Goal: Task Accomplishment & Management: Use online tool/utility

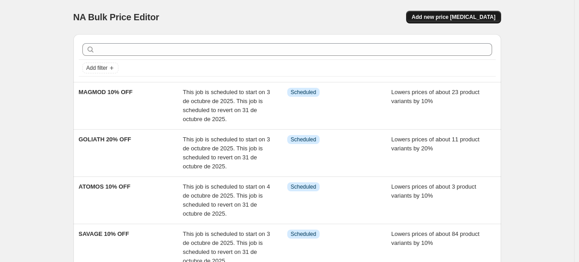
click at [467, 19] on span "Add new price [MEDICAL_DATA]" at bounding box center [454, 17] width 84 height 7
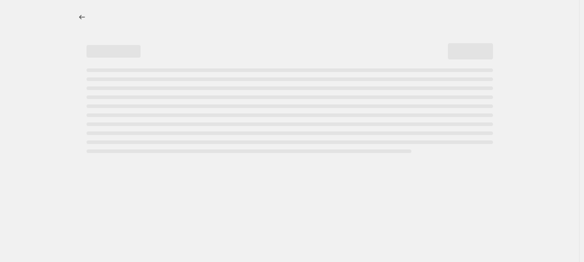
select select "percentage"
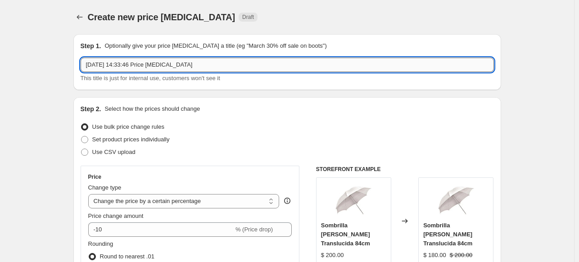
click at [205, 66] on input "[DATE] 14:33:46 Price [MEDICAL_DATA]" at bounding box center [287, 65] width 413 height 14
type input "SOHO, DRS & LFP CANON"
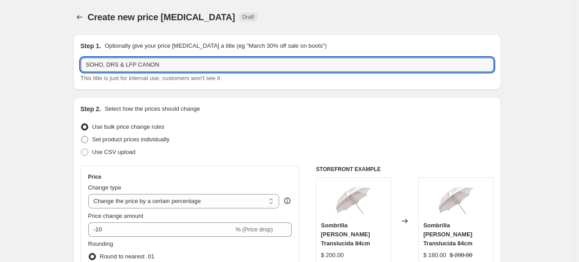
click at [123, 136] on span "Set product prices individually" at bounding box center [130, 139] width 77 height 7
click at [82, 136] on input "Set product prices individually" at bounding box center [81, 136] width 0 height 0
radio input "true"
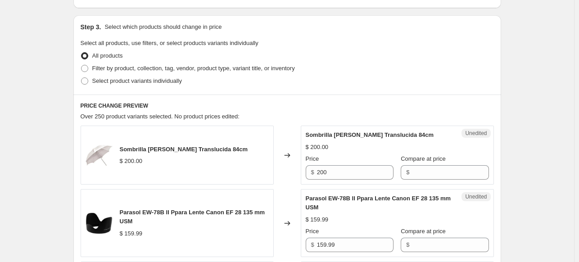
scroll to position [178, 0]
click at [131, 82] on span "Select product variants individually" at bounding box center [137, 80] width 90 height 7
click at [82, 77] on input "Select product variants individually" at bounding box center [81, 77] width 0 height 0
radio input "true"
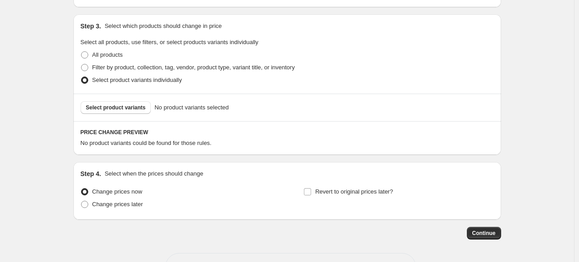
click at [133, 108] on span "Select product variants" at bounding box center [116, 107] width 60 height 7
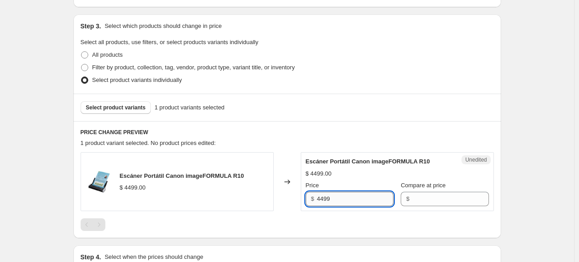
click at [372, 197] on input "4499" at bounding box center [355, 199] width 77 height 14
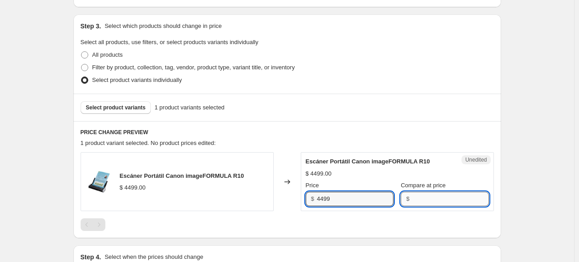
click at [420, 196] on input "Compare at price" at bounding box center [450, 199] width 77 height 14
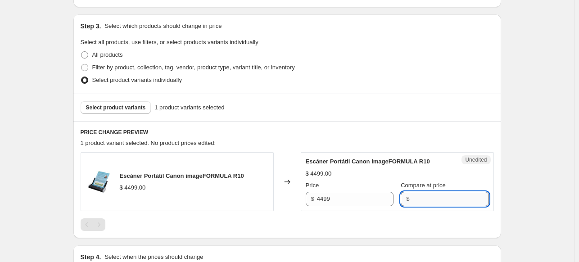
paste input "4499"
type input "4499"
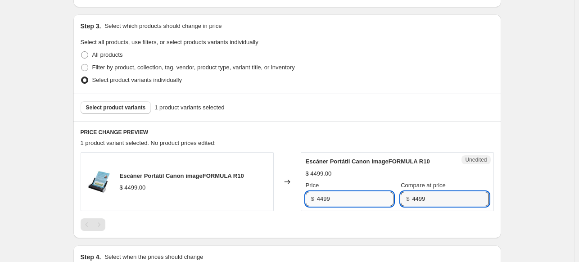
click at [348, 197] on input "4499" at bounding box center [355, 199] width 77 height 14
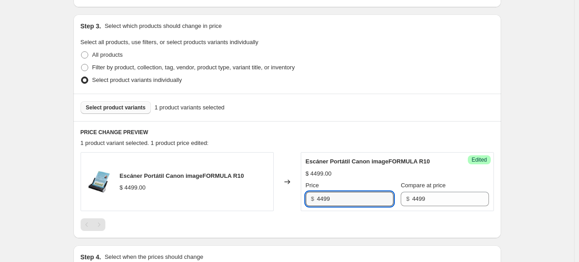
click at [101, 112] on button "Select product variants" at bounding box center [116, 107] width 71 height 13
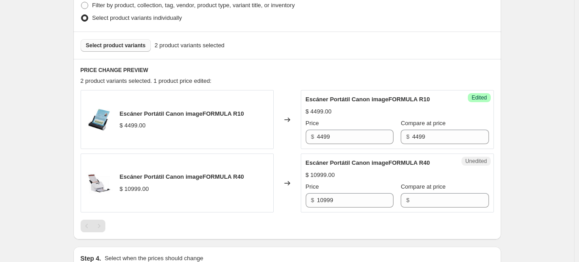
scroll to position [241, 0]
click at [344, 205] on input "10999" at bounding box center [355, 200] width 77 height 14
click at [415, 201] on input "Compare at price" at bounding box center [450, 200] width 77 height 14
paste input "10999"
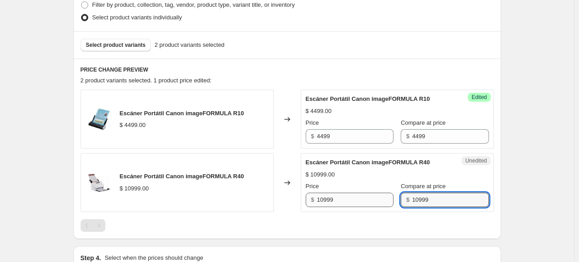
type input "10999"
click at [365, 201] on input "10999" at bounding box center [355, 200] width 77 height 14
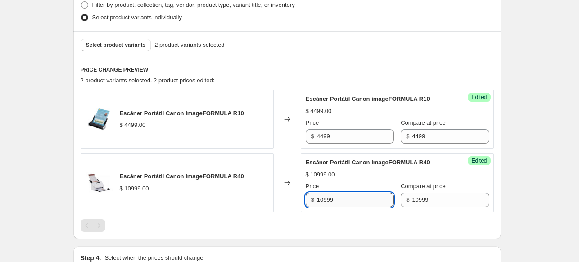
click at [365, 201] on input "10999" at bounding box center [355, 200] width 77 height 14
type input "8999"
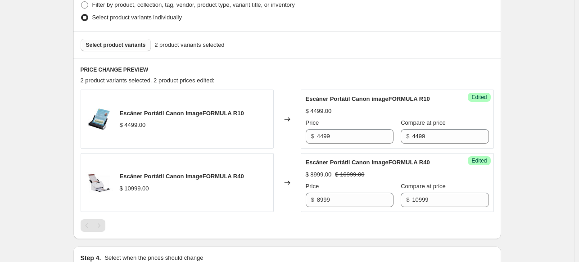
click at [126, 44] on span "Select product variants" at bounding box center [116, 44] width 60 height 7
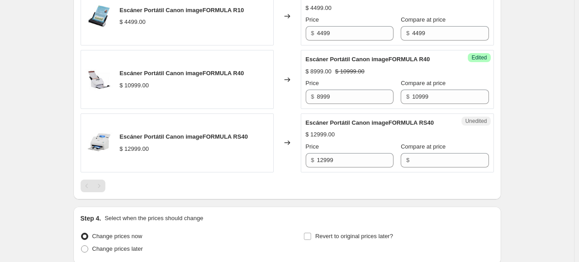
scroll to position [345, 0]
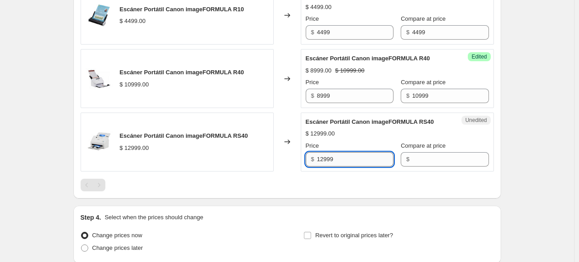
click at [343, 155] on input "12999" at bounding box center [355, 159] width 77 height 14
click at [416, 157] on input "Compare at price" at bounding box center [450, 159] width 77 height 14
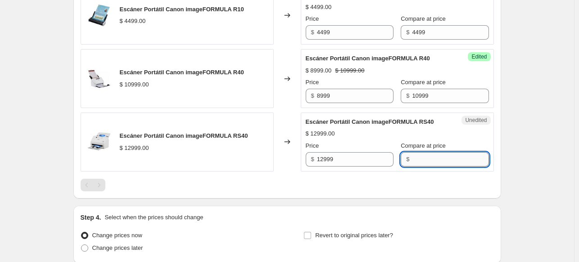
paste input "12999"
type input "12999"
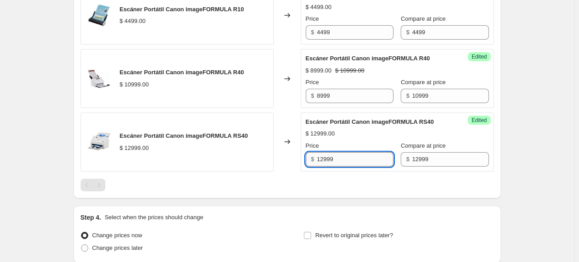
click at [346, 155] on input "12999" at bounding box center [355, 159] width 77 height 14
type input "11499"
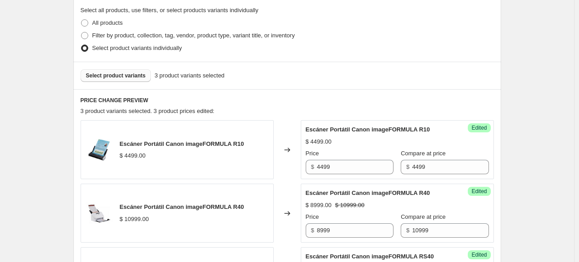
scroll to position [207, 0]
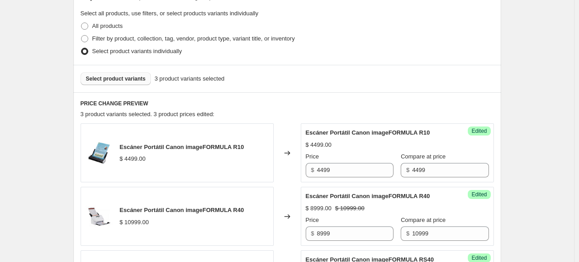
click at [124, 81] on span "Select product variants" at bounding box center [116, 78] width 60 height 7
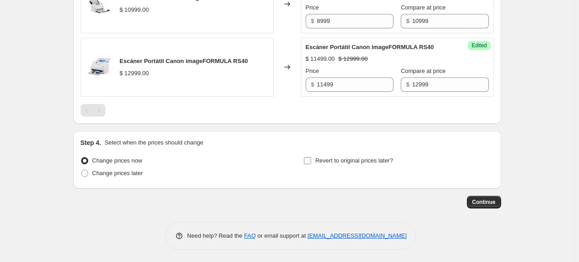
click at [311, 163] on input "Revert to original prices later?" at bounding box center [307, 160] width 7 height 7
checkbox input "true"
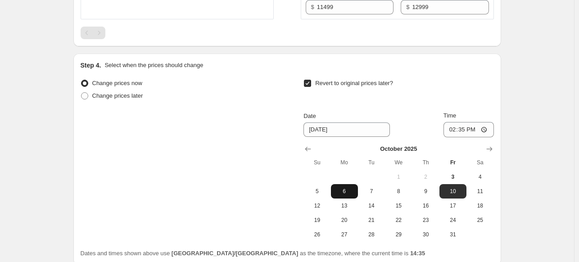
scroll to position [497, 0]
click at [353, 190] on span "6" at bounding box center [345, 191] width 20 height 7
type input "[DATE]"
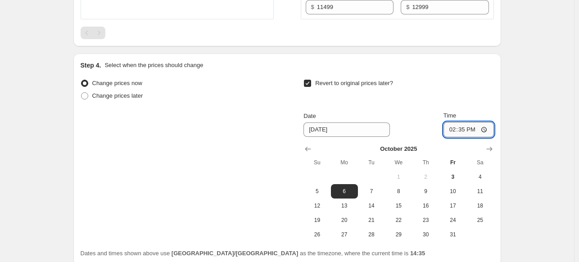
click at [448, 131] on input "14:35" at bounding box center [469, 129] width 50 height 15
type input "23:59"
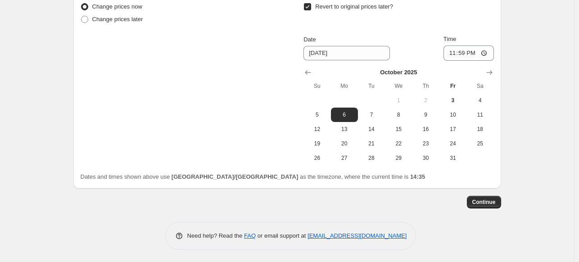
scroll to position [573, 0]
click at [496, 196] on button "Continue" at bounding box center [484, 202] width 34 height 13
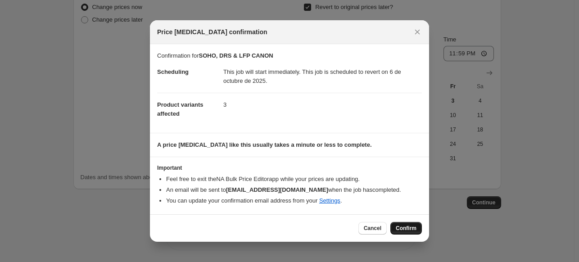
click at [406, 231] on span "Confirm" at bounding box center [406, 228] width 21 height 7
type input "SOHO, DRS & LFP CANON"
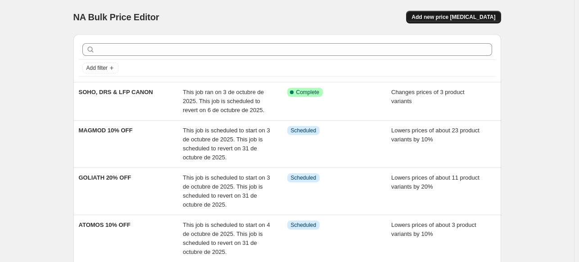
click at [451, 19] on span "Add new price [MEDICAL_DATA]" at bounding box center [454, 17] width 84 height 7
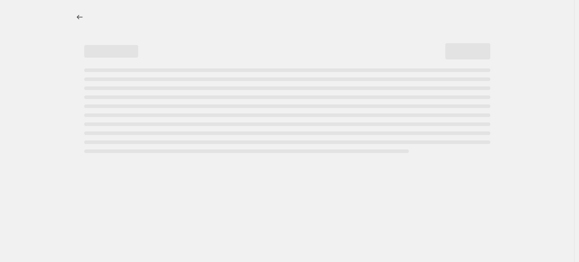
select select "percentage"
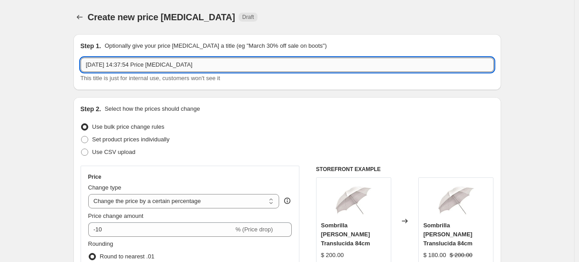
click at [177, 59] on input "3 oct 2025, 14:37:54 Price change job" at bounding box center [287, 65] width 413 height 14
type input "I"
type input "PLOTTERS CANON"
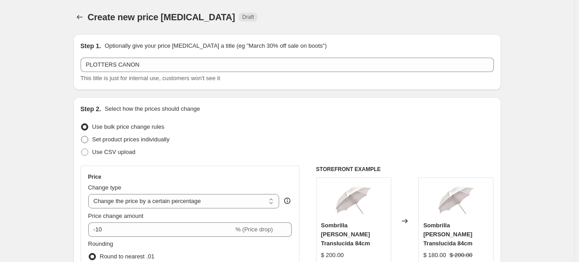
click at [122, 140] on span "Set product prices individually" at bounding box center [130, 139] width 77 height 7
click at [82, 136] on input "Set product prices individually" at bounding box center [81, 136] width 0 height 0
radio input "true"
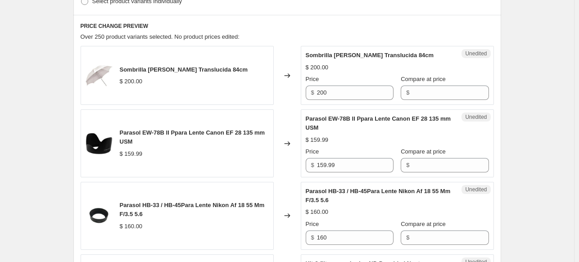
scroll to position [258, 0]
click at [123, 4] on span "Select product variants individually" at bounding box center [137, 0] width 90 height 7
radio input "true"
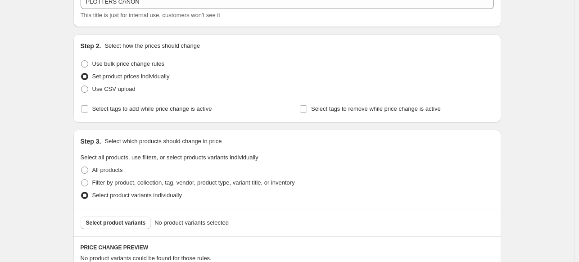
scroll to position [62, 0]
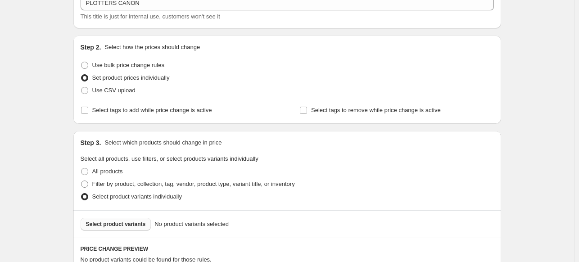
click at [125, 220] on button "Select product variants" at bounding box center [116, 224] width 71 height 13
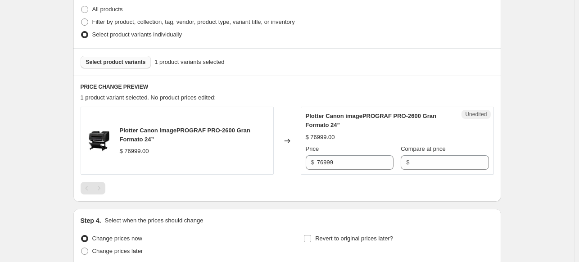
scroll to position [225, 0]
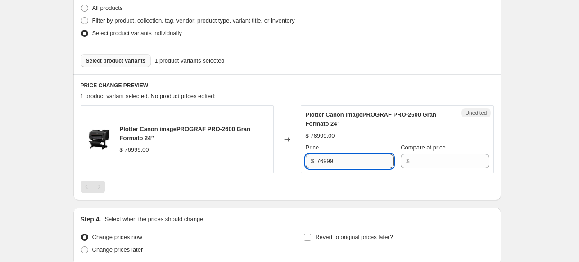
click at [348, 160] on input "76999" at bounding box center [355, 161] width 77 height 14
click at [431, 158] on input "Compare at price" at bounding box center [450, 161] width 77 height 14
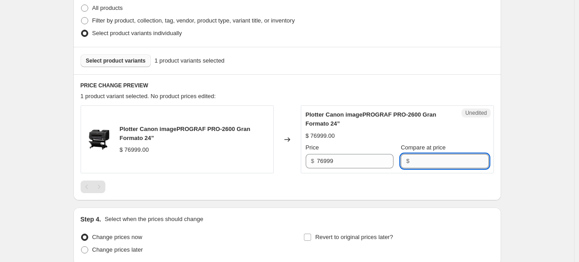
paste input "76999"
type input "76999"
click at [382, 159] on input "76999" at bounding box center [355, 161] width 77 height 14
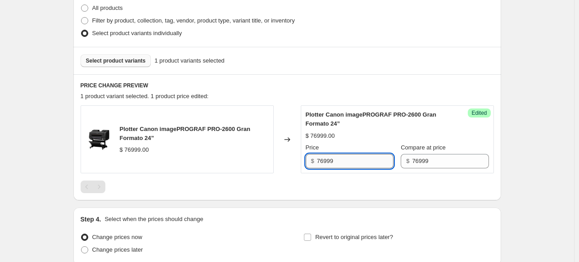
click at [382, 159] on input "76999" at bounding box center [355, 161] width 77 height 14
type input "73999"
click at [131, 63] on span "Select product variants" at bounding box center [116, 60] width 60 height 7
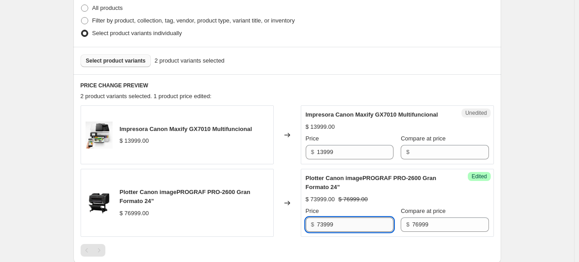
click at [355, 232] on input "73999" at bounding box center [355, 225] width 77 height 14
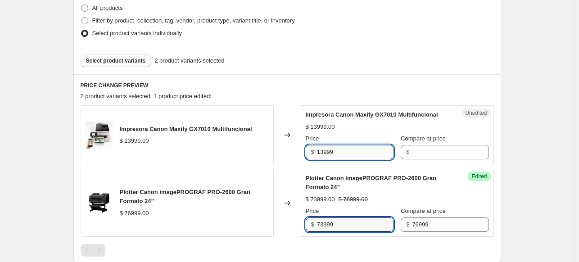
click at [337, 159] on input "13999" at bounding box center [355, 152] width 77 height 14
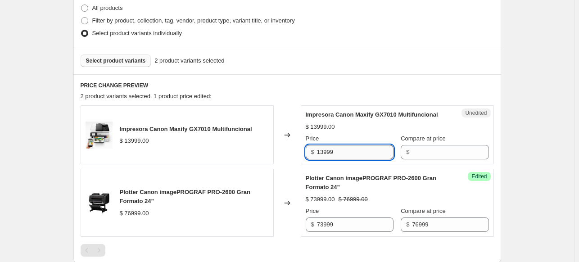
click at [337, 159] on input "13999" at bounding box center [355, 152] width 77 height 14
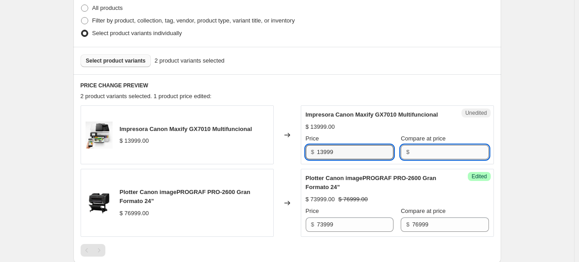
click at [422, 158] on input "Compare at price" at bounding box center [450, 152] width 77 height 14
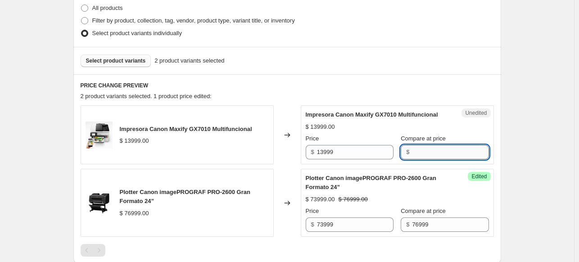
paste input "13999"
type input "13999"
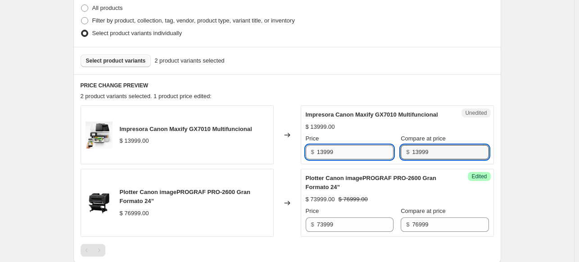
click at [358, 155] on input "13999" at bounding box center [355, 152] width 77 height 14
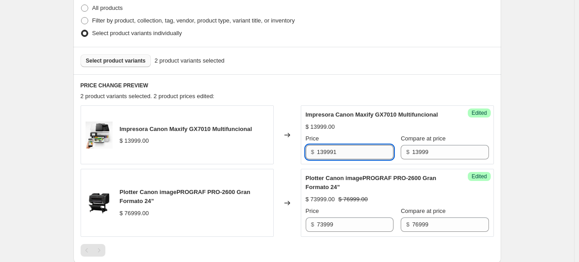
click at [358, 155] on input "139991" at bounding box center [355, 152] width 77 height 14
type input "11999"
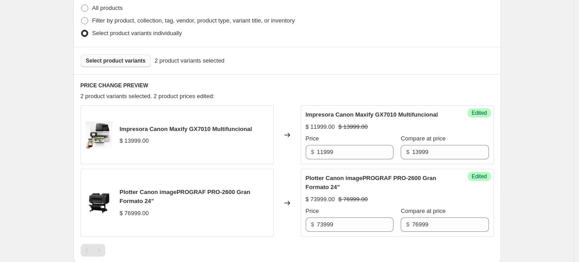
click at [529, 145] on div "Create new price change job. This page is ready Create new price change job Dra…" at bounding box center [287, 89] width 574 height 629
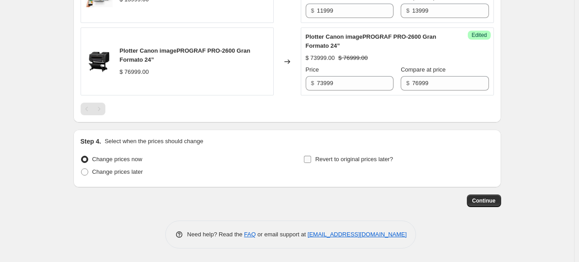
click at [311, 163] on input "Revert to original prices later?" at bounding box center [307, 159] width 7 height 7
checkbox input "true"
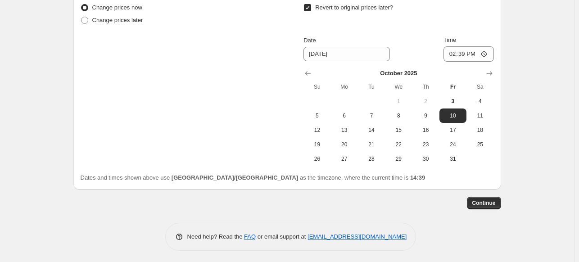
scroll to position [519, 0]
click at [451, 162] on span "31" at bounding box center [453, 158] width 20 height 7
type input "10/31/2025"
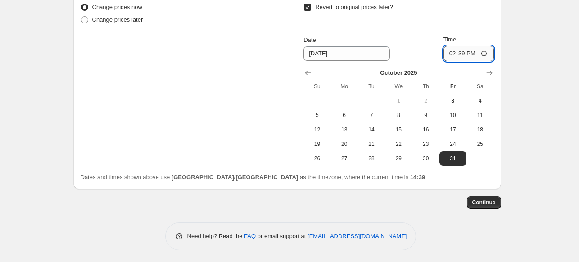
click at [449, 60] on input "14:39" at bounding box center [469, 53] width 50 height 15
type input "23:59"
click at [485, 209] on button "Continue" at bounding box center [484, 202] width 34 height 13
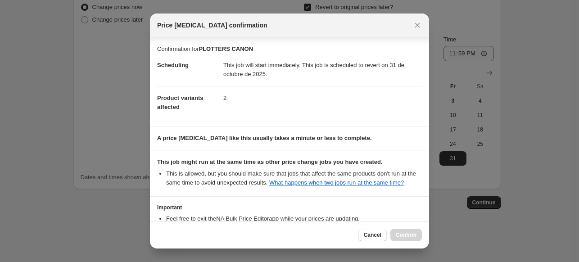
scroll to position [68, 0]
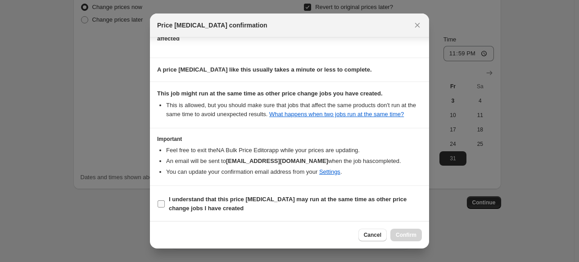
click at [385, 212] on span "I understand that this price change job may run at the same time as other price…" at bounding box center [295, 204] width 253 height 18
click at [165, 208] on input "I understand that this price change job may run at the same time as other price…" at bounding box center [161, 203] width 7 height 7
checkbox input "true"
click at [407, 233] on span "Confirm" at bounding box center [406, 234] width 21 height 7
